Goal: Information Seeking & Learning: Find specific fact

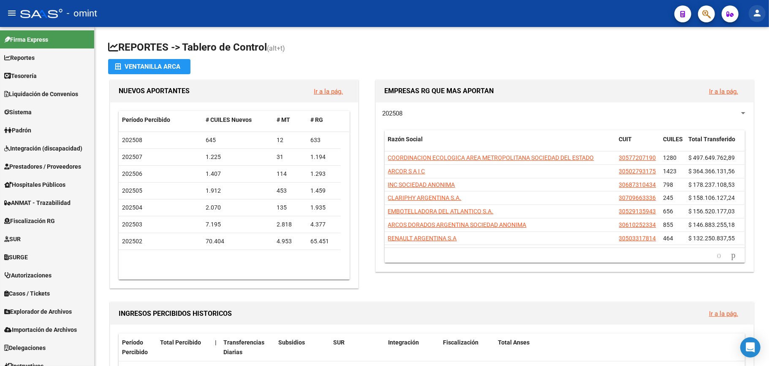
click at [757, 16] on mat-icon "person" at bounding box center [757, 13] width 10 height 10
click at [735, 55] on button "exit_to_app Salir" at bounding box center [739, 56] width 51 height 20
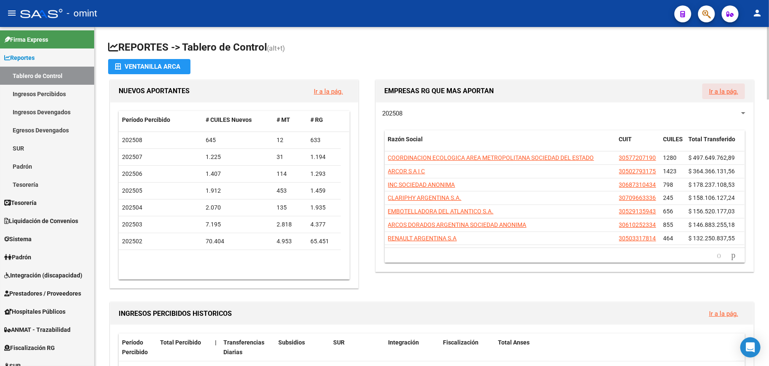
click at [721, 91] on link "Ir a la pág." at bounding box center [723, 92] width 29 height 8
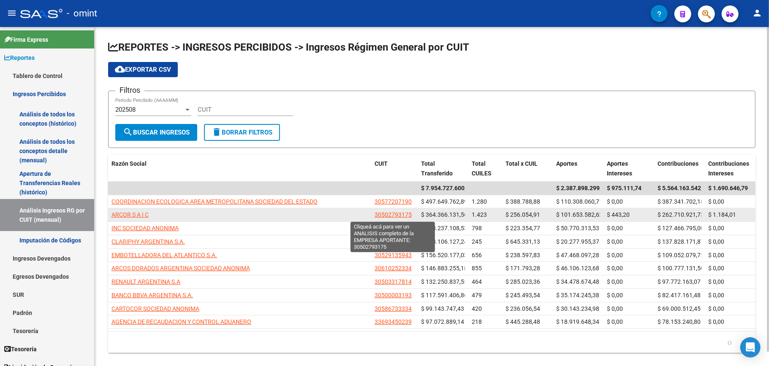
click at [393, 214] on span "30502793175" at bounding box center [392, 214] width 37 height 7
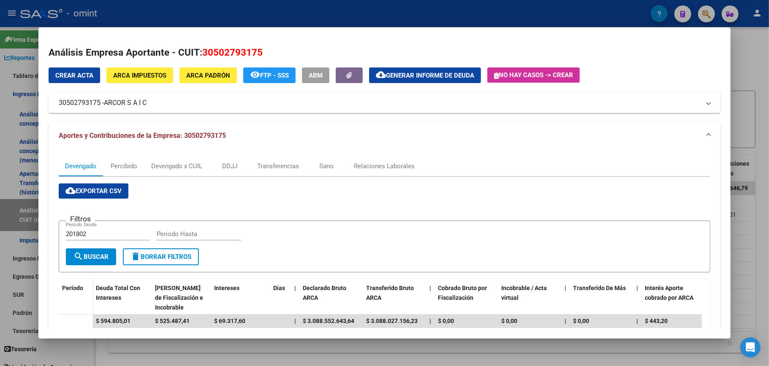
drag, startPoint x: 264, startPoint y: 52, endPoint x: 201, endPoint y: 54, distance: 62.9
click at [201, 54] on h2 "Análisis Empresa Aportante - CUIT: 30502793175" at bounding box center [385, 53] width 672 height 14
copy span "30502793175"
click at [751, 51] on div at bounding box center [384, 183] width 769 height 366
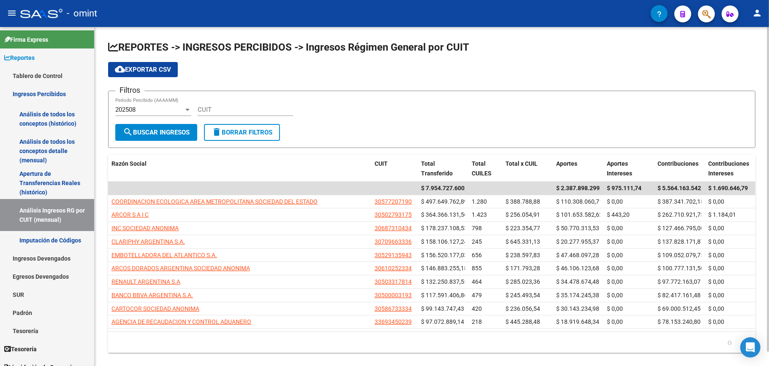
click at [224, 100] on div "CUIT" at bounding box center [245, 107] width 95 height 18
click at [187, 111] on div at bounding box center [188, 109] width 8 height 7
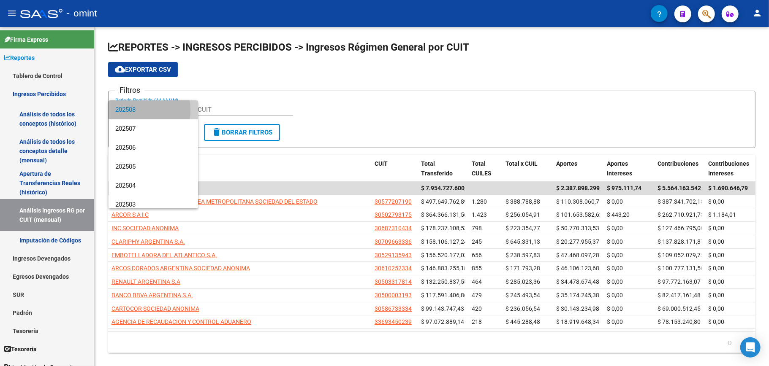
click at [134, 110] on span "202508" at bounding box center [153, 109] width 76 height 19
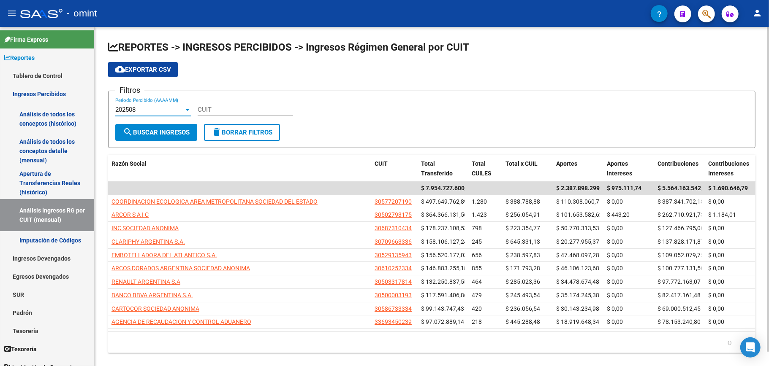
click at [208, 102] on div "CUIT" at bounding box center [245, 107] width 95 height 18
paste input "30-50279317-5"
type input "30-50279317-5"
click at [146, 133] on span "search Buscar Ingresos" at bounding box center [156, 133] width 67 height 8
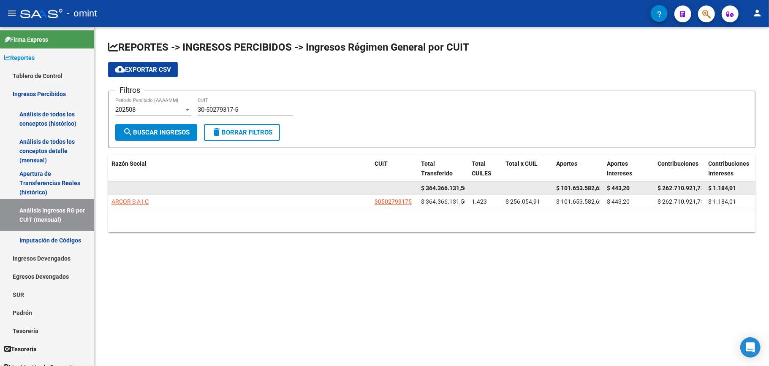
drag, startPoint x: 465, startPoint y: 190, endPoint x: 424, endPoint y: 190, distance: 40.5
click at [424, 190] on datatable-body-cell "$ 364.366.131,56" at bounding box center [442, 188] width 51 height 13
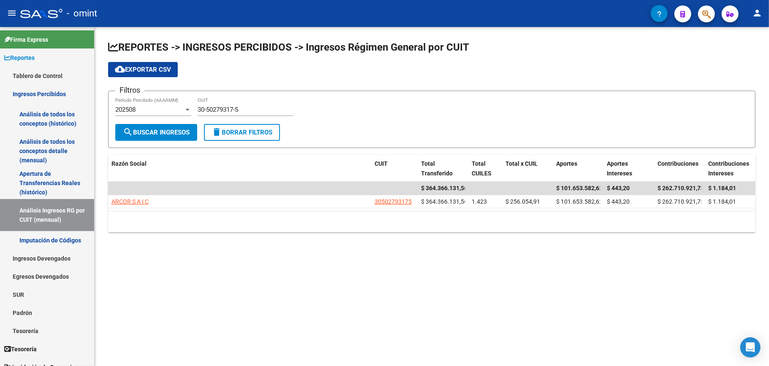
copy span "364.366.131,5"
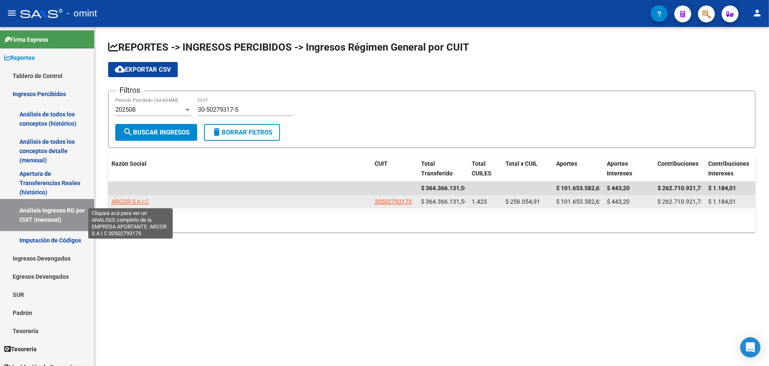
click at [141, 202] on span "ARCOR S A I C" at bounding box center [129, 201] width 37 height 7
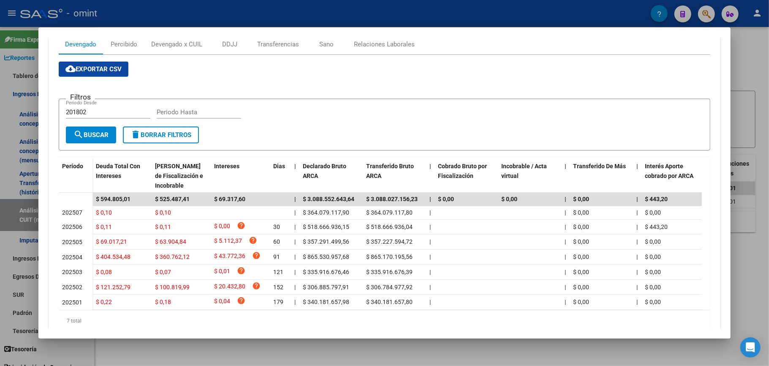
scroll to position [157, 0]
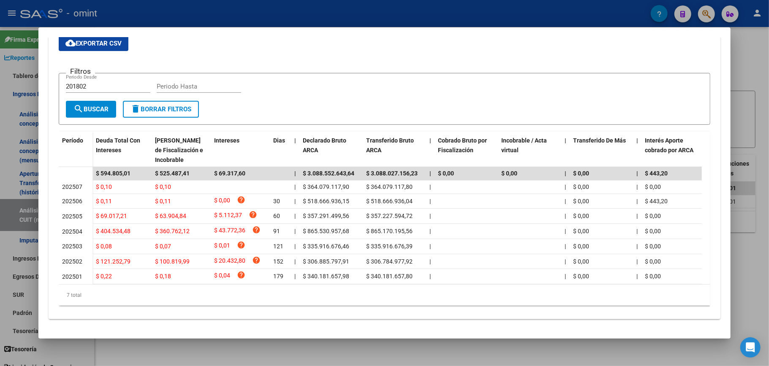
click at [735, 49] on div at bounding box center [384, 183] width 769 height 366
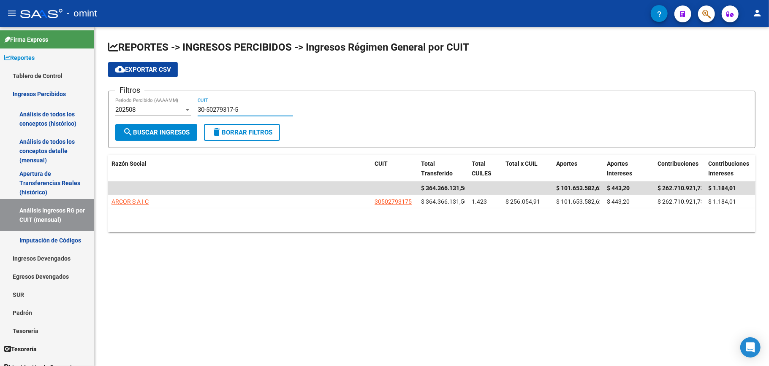
click at [247, 109] on input "30-50279317-5" at bounding box center [245, 110] width 95 height 8
drag, startPoint x: 247, startPoint y: 109, endPoint x: 191, endPoint y: 106, distance: 56.2
click at [191, 106] on div "Filtros 202508 Período Percibido (AAAAMM) 30-50279317-5 CUIT" at bounding box center [431, 111] width 633 height 26
paste input "8673333-4"
click at [152, 129] on span "search Buscar Ingresos" at bounding box center [156, 133] width 67 height 8
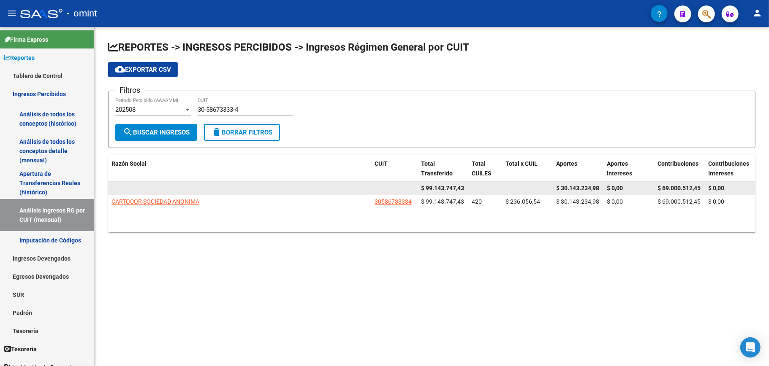
drag, startPoint x: 465, startPoint y: 187, endPoint x: 427, endPoint y: 191, distance: 38.3
click at [427, 191] on datatable-body-cell "$ 99.143.747,43" at bounding box center [442, 188] width 51 height 13
copy span "99.143.747,43"
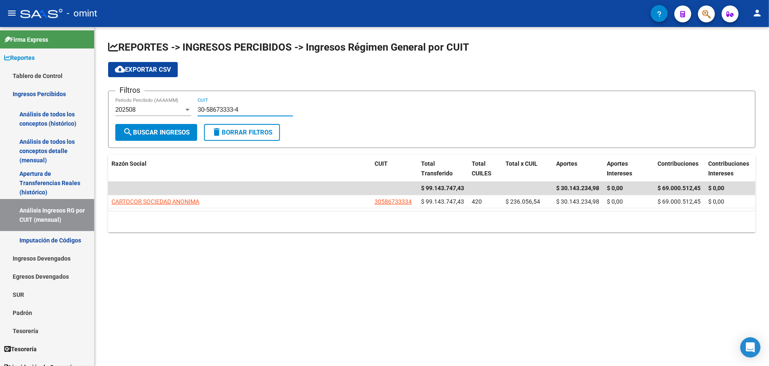
drag, startPoint x: 257, startPoint y: 109, endPoint x: 194, endPoint y: 105, distance: 63.0
click at [194, 105] on div "Filtros 202508 Período Percibido (AAAAMM) 30-58673333-4 CUIT" at bounding box center [431, 111] width 633 height 26
paste input "70889578-0"
click at [189, 130] on span "search Buscar Ingresos" at bounding box center [156, 133] width 67 height 8
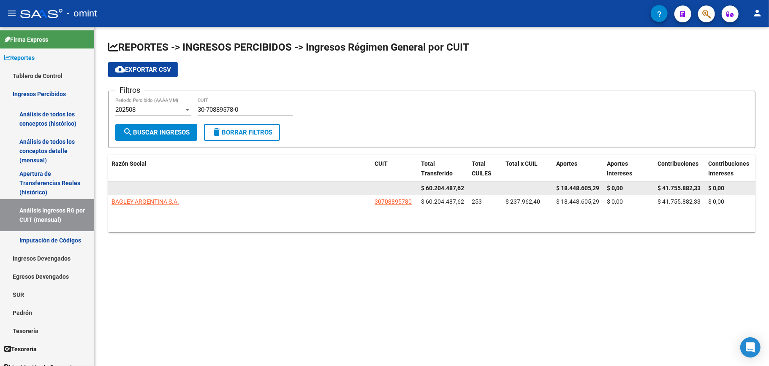
drag, startPoint x: 465, startPoint y: 190, endPoint x: 426, endPoint y: 191, distance: 38.9
click at [426, 191] on datatable-body-cell "$ 60.204.487,62" at bounding box center [442, 188] width 51 height 13
copy span "60.204.487,62"
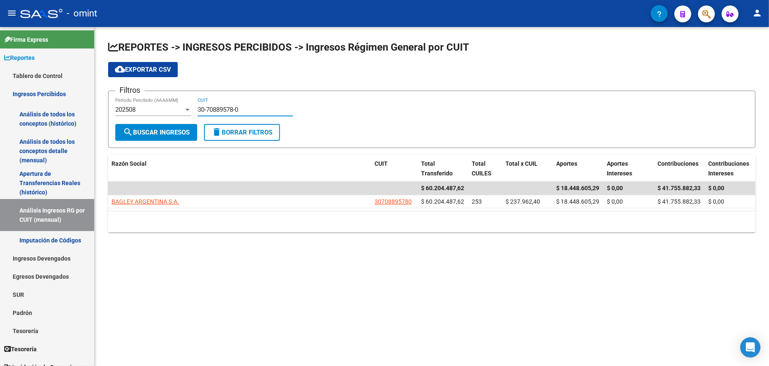
drag, startPoint x: 243, startPoint y: 110, endPoint x: 199, endPoint y: 106, distance: 44.0
click at [199, 106] on input "30-70889578-0" at bounding box center [245, 110] width 95 height 8
paste input "54037289-2"
type input "30-54037289-2"
click at [150, 132] on span "search Buscar Ingresos" at bounding box center [156, 133] width 67 height 8
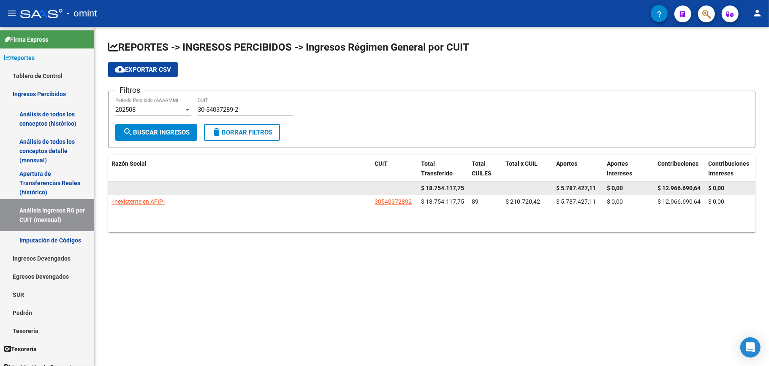
drag, startPoint x: 463, startPoint y: 186, endPoint x: 426, endPoint y: 188, distance: 37.2
click at [426, 188] on span "$ 18.754.117,75" at bounding box center [442, 188] width 43 height 7
copy span "18.754.117,75"
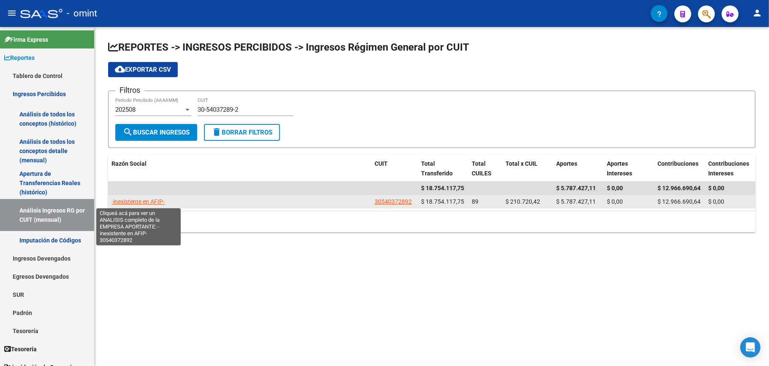
click at [132, 199] on span "-inexistente en AFIP-" at bounding box center [137, 201] width 53 height 7
type textarea "30540372892"
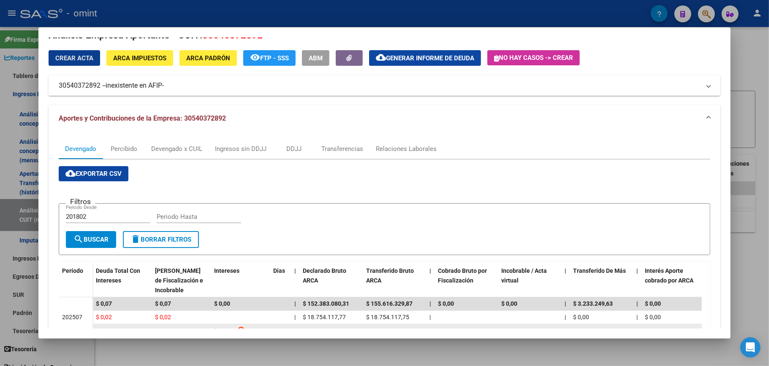
scroll to position [0, 0]
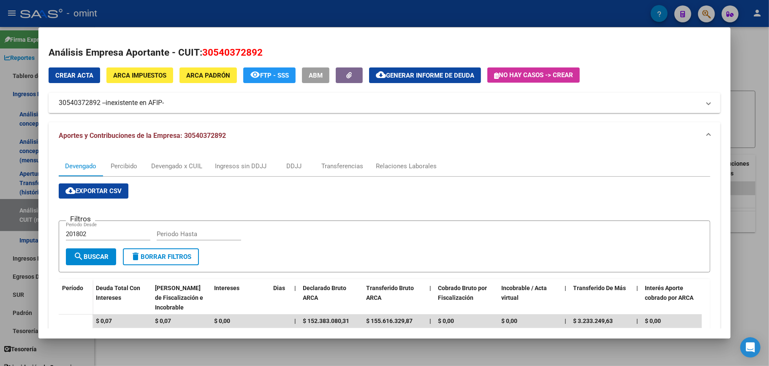
click at [740, 62] on div at bounding box center [384, 183] width 769 height 366
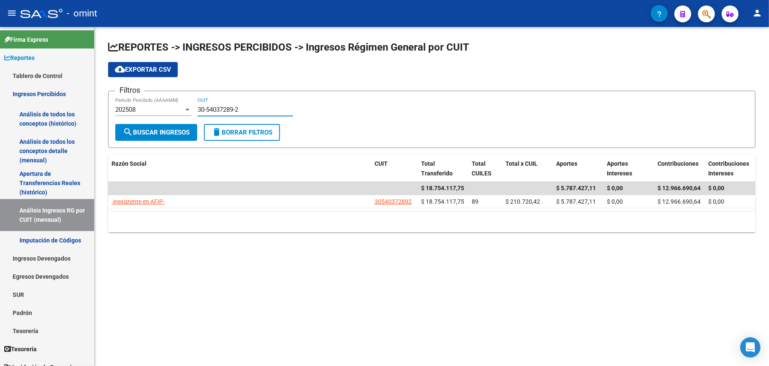
drag, startPoint x: 254, startPoint y: 108, endPoint x: 194, endPoint y: 110, distance: 60.0
click at [194, 110] on div "Filtros 202508 Período Percibido (AAAAMM) 30-54037289-2 CUIT" at bounding box center [431, 111] width 633 height 26
paste input "71708472-8"
click at [163, 134] on span "search Buscar Ingresos" at bounding box center [156, 133] width 67 height 8
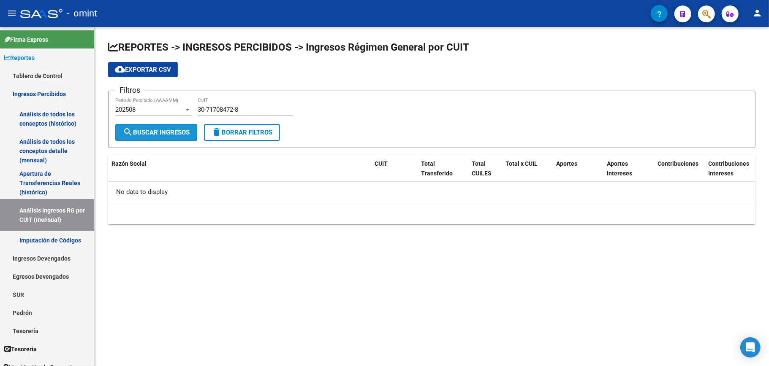
click at [171, 130] on span "search Buscar Ingresos" at bounding box center [156, 133] width 67 height 8
click at [261, 108] on input "30-71708472-8" at bounding box center [245, 110] width 95 height 8
drag, startPoint x: 428, startPoint y: 102, endPoint x: 448, endPoint y: 91, distance: 22.8
click at [429, 101] on div "Filtros 202508 Período Percibido (AAAAMM) 30-71708472-8 CUIT" at bounding box center [431, 111] width 633 height 26
drag, startPoint x: 267, startPoint y: 112, endPoint x: 198, endPoint y: 108, distance: 69.3
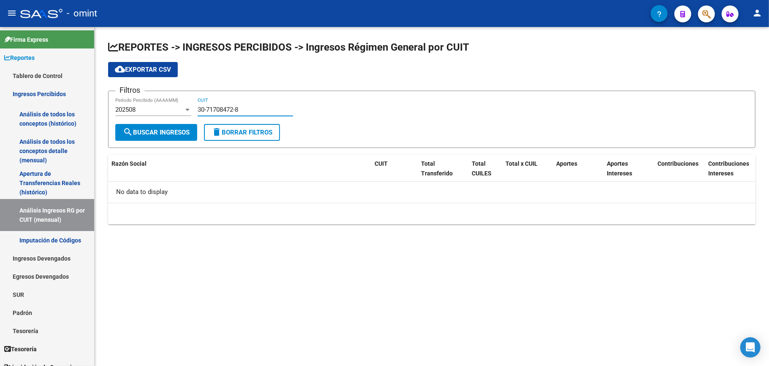
click at [198, 108] on input "30-71708472-8" at bounding box center [245, 110] width 95 height 8
paste input "0700639-7"
type input "30-70700639-7"
click at [158, 130] on span "search Buscar Ingresos" at bounding box center [156, 133] width 67 height 8
click at [241, 133] on span "delete Borrar Filtros" at bounding box center [241, 133] width 61 height 8
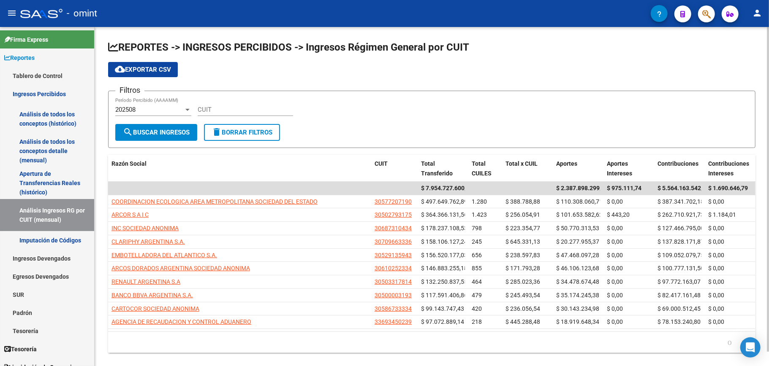
click at [238, 110] on input "CUIT" at bounding box center [245, 110] width 95 height 8
paste input "30-70700639-7"
type input "30-70700639-7"
click at [135, 129] on span "search Buscar Ingresos" at bounding box center [156, 133] width 67 height 8
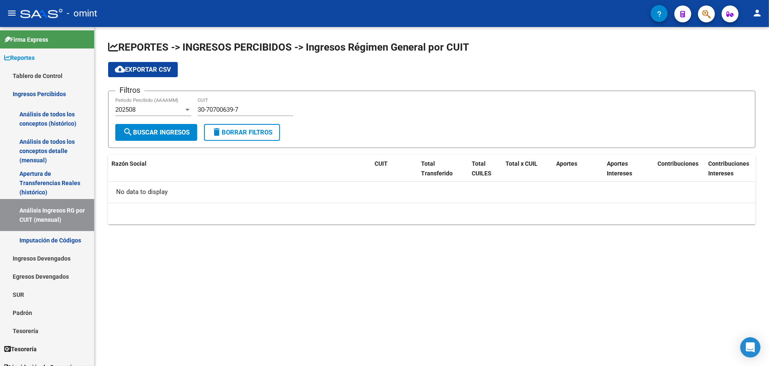
click at [187, 111] on div at bounding box center [188, 109] width 8 height 7
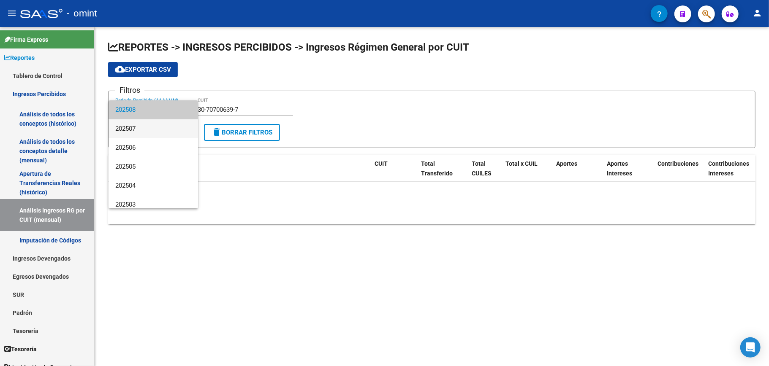
click at [144, 132] on span "202507" at bounding box center [153, 128] width 76 height 19
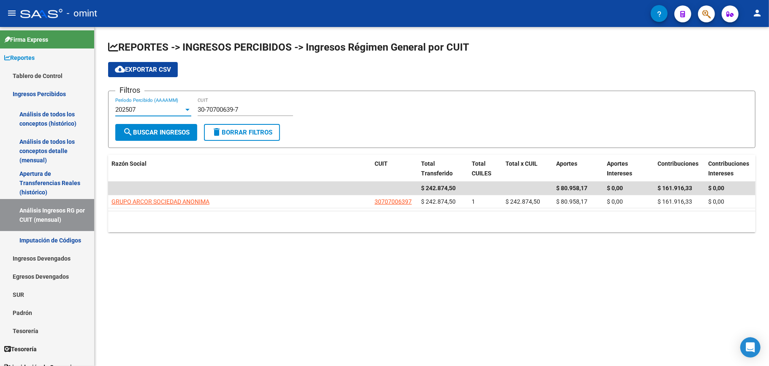
click at [187, 111] on div at bounding box center [188, 109] width 8 height 7
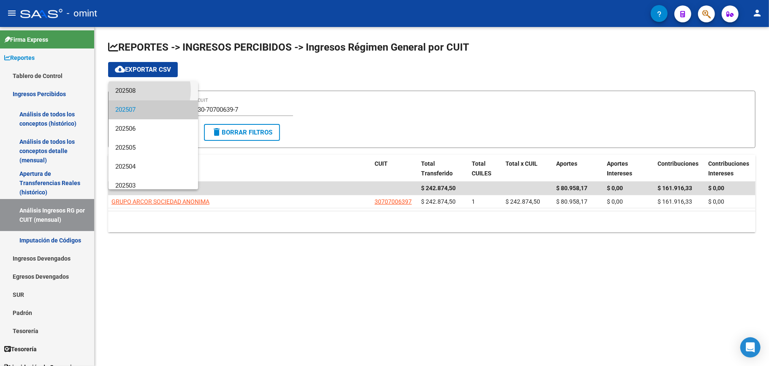
click at [141, 90] on span "202508" at bounding box center [153, 90] width 76 height 19
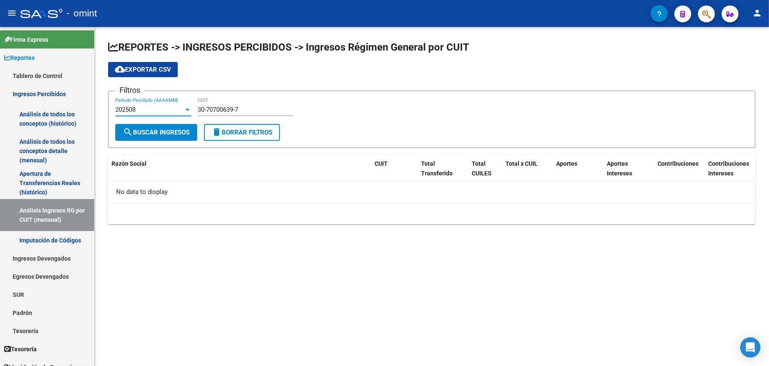
click at [330, 75] on div "cloud_download Exportar CSV" at bounding box center [431, 69] width 647 height 15
drag, startPoint x: 255, startPoint y: 108, endPoint x: 198, endPoint y: 107, distance: 57.8
click at [198, 107] on input "30-70700639-7" at bounding box center [245, 110] width 95 height 8
click at [159, 129] on span "search Buscar Ingresos" at bounding box center [156, 133] width 67 height 8
click at [355, 80] on app-list-header "REPORTES -> INGRESOS PERCIBIDOS -> Ingresos Régimen General por CUIT cloud_down…" at bounding box center [431, 95] width 647 height 108
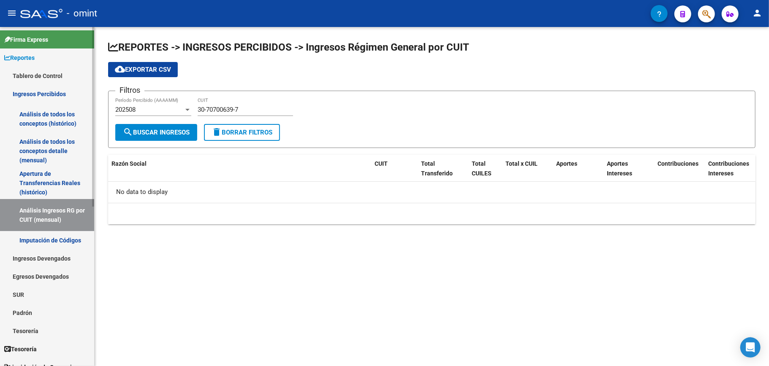
click at [41, 93] on link "Ingresos Percibidos" at bounding box center [47, 94] width 94 height 18
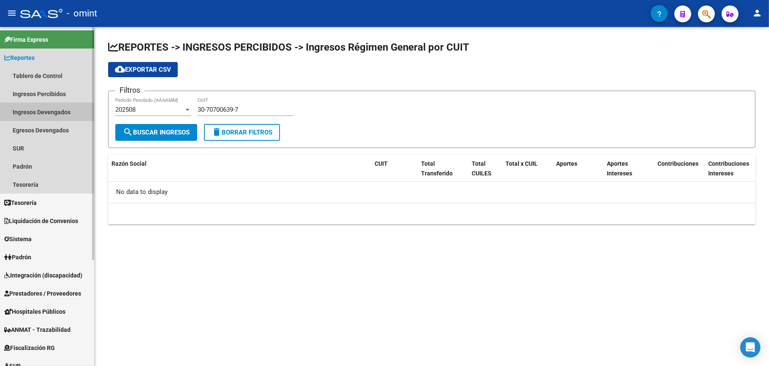
click at [44, 110] on link "Ingresos Devengados" at bounding box center [47, 112] width 94 height 18
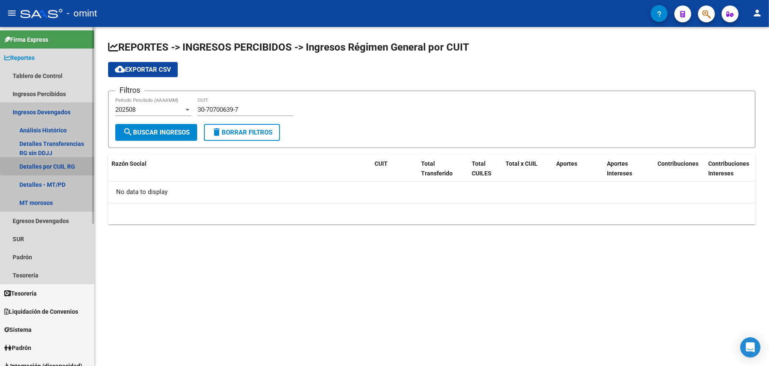
click at [48, 162] on link "Detalles por CUIL RG" at bounding box center [47, 166] width 94 height 18
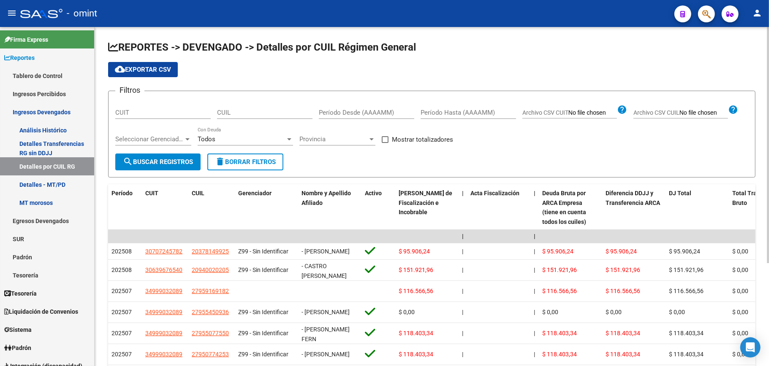
click at [236, 111] on input "CUIL" at bounding box center [264, 113] width 95 height 8
paste input "27-33373332-9"
click at [147, 159] on span "search Buscar Registros" at bounding box center [158, 162] width 70 height 8
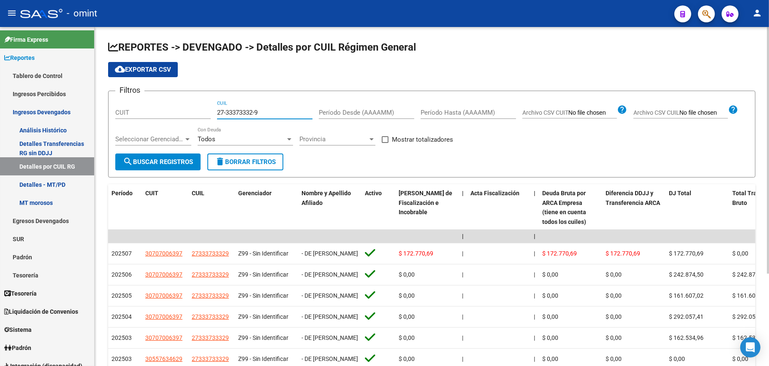
drag, startPoint x: 275, startPoint y: 111, endPoint x: 179, endPoint y: 102, distance: 96.2
click at [179, 102] on div "Filtros CUIT 27-33373332-9 CUIL Período Desde (AAAAMM) Período Hasta (AAAAMM) A…" at bounding box center [431, 126] width 633 height 56
paste input "0-16741766-4"
type input "20-16741766-4"
click at [166, 161] on span "search Buscar Registros" at bounding box center [158, 162] width 70 height 8
